Goal: Task Accomplishment & Management: Manage account settings

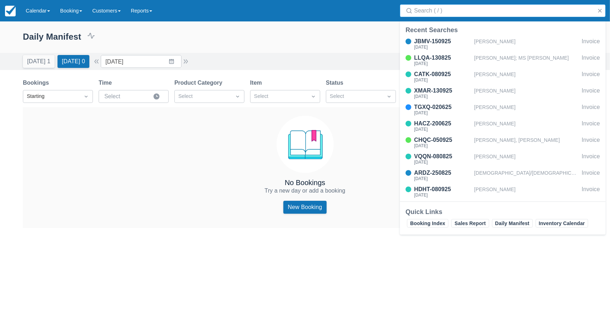
click at [475, 11] on input "Search" at bounding box center [504, 10] width 180 height 13
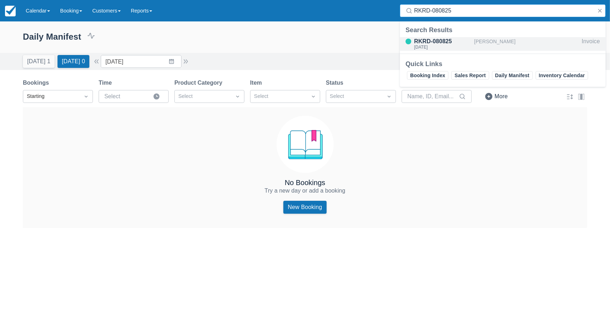
type input "RKRD-080825"
click at [476, 44] on div "[PERSON_NAME]" at bounding box center [526, 44] width 105 height 14
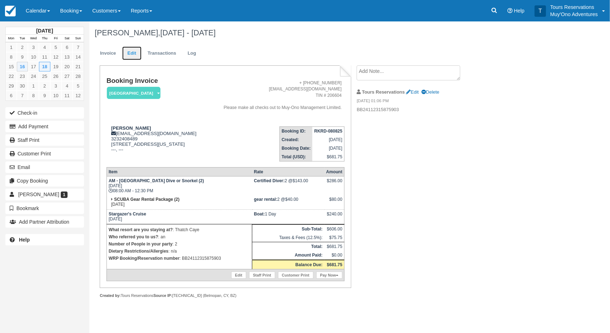
click at [126, 55] on link "Edit" at bounding box center [131, 53] width 19 height 14
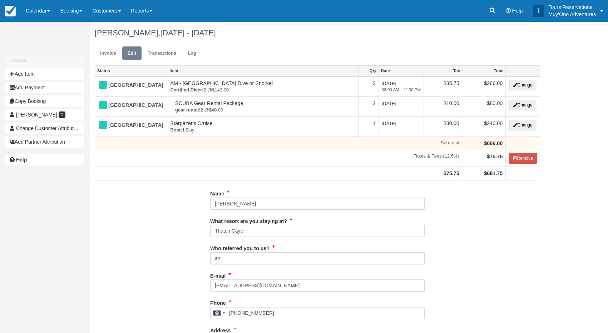
type input "3232408489"
